Goal: Transaction & Acquisition: Purchase product/service

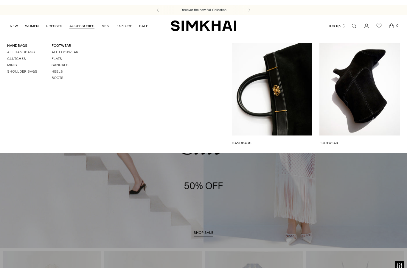
scroll to position [-5, 0]
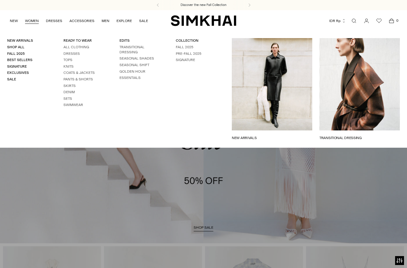
click at [29, 21] on link "WOMEN" at bounding box center [32, 20] width 14 height 13
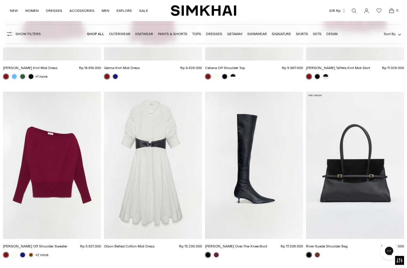
scroll to position [1587, 0]
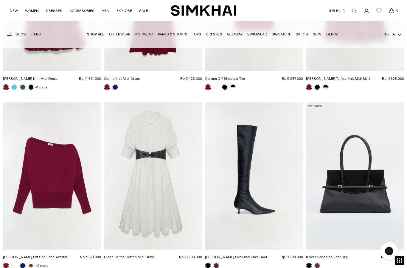
click at [180, 180] on img "Olson Belted Cotton Midi Dress" at bounding box center [153, 175] width 98 height 147
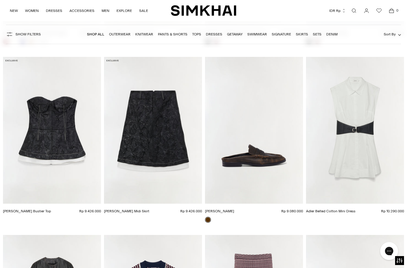
click at [382, 132] on img "Adler Belted Cotton Mini Dress" at bounding box center [355, 130] width 98 height 147
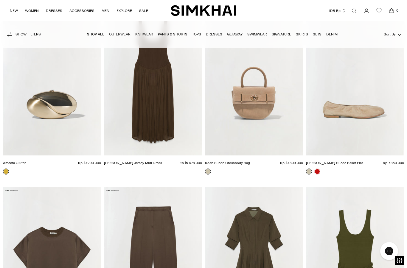
scroll to position [5926, 0]
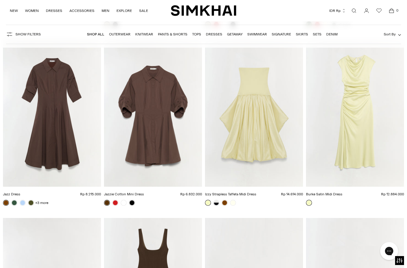
click at [241, 142] on img "Izzy Strapless Taffeta Midi Dress" at bounding box center [254, 113] width 98 height 147
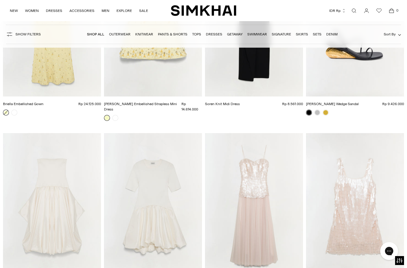
scroll to position [9660, 0]
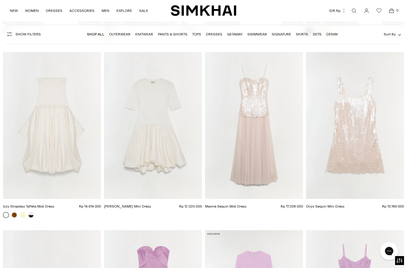
click at [156, 138] on img "Kenny Combo Mini Dress" at bounding box center [153, 125] width 98 height 147
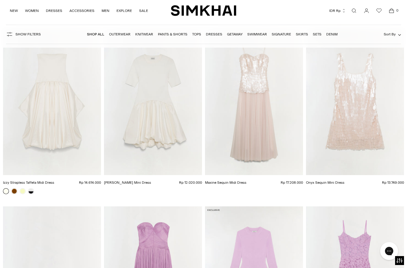
scroll to position [9857, 0]
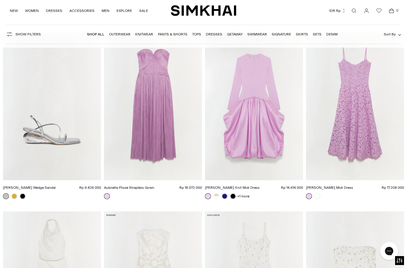
click at [253, 113] on img "Kenlie Taffeta Knit Midi Dress" at bounding box center [254, 106] width 98 height 147
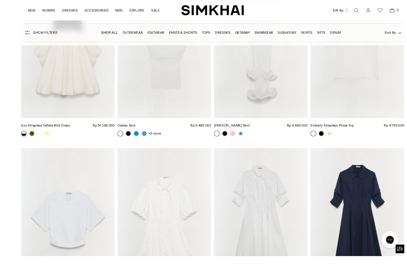
scroll to position [14041, 0]
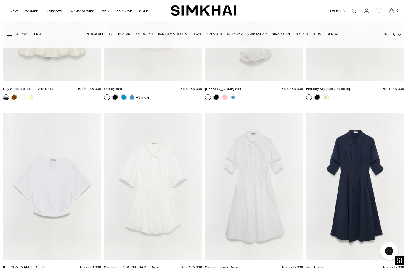
click at [149, 172] on img "Signature Cleo Dress" at bounding box center [153, 186] width 98 height 147
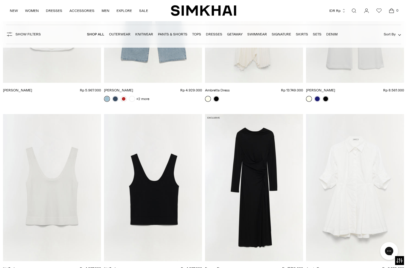
scroll to position [16228, 0]
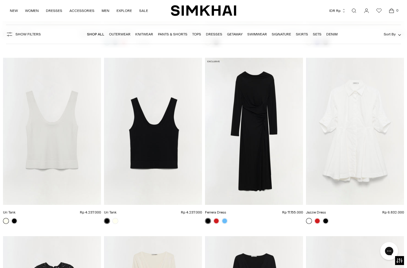
click at [332, 121] on img "Jazzie Dress" at bounding box center [355, 131] width 98 height 147
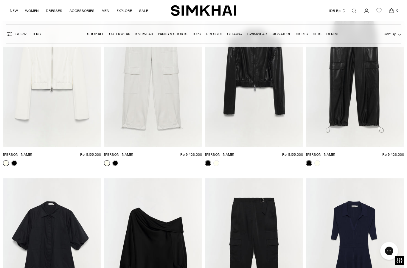
scroll to position [18506, 0]
